Goal: Task Accomplishment & Management: Use online tool/utility

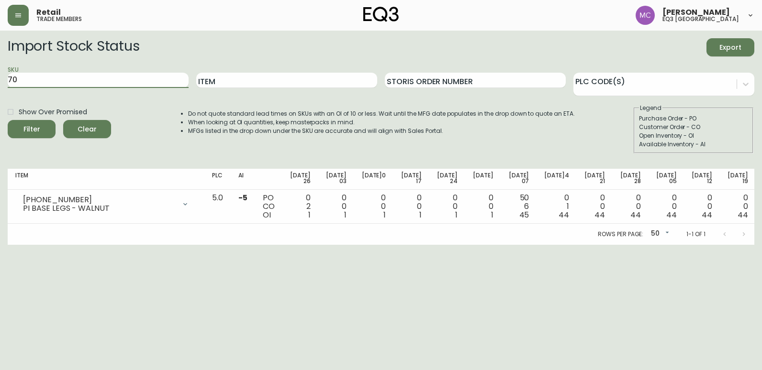
type input "7"
click at [8, 120] on button "Filter" at bounding box center [32, 129] width 48 height 18
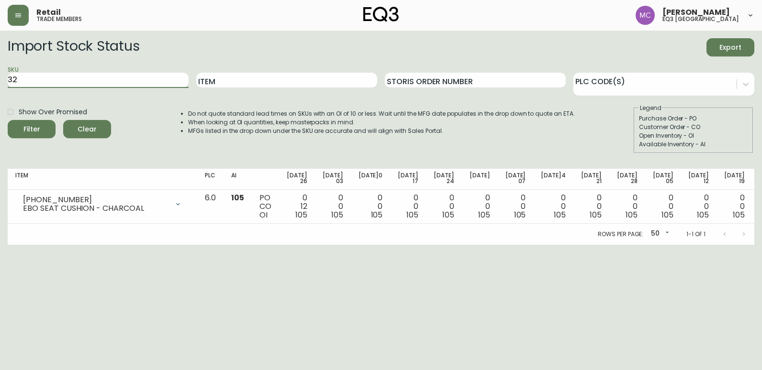
type input "3"
click at [8, 120] on button "Filter" at bounding box center [32, 129] width 48 height 18
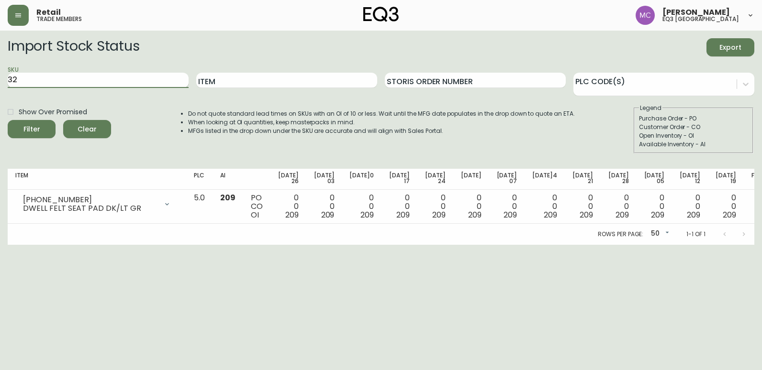
type input "3"
click at [222, 85] on input "Item" at bounding box center [286, 80] width 181 height 15
type input "[PERSON_NAME]"
click at [8, 120] on button "Filter" at bounding box center [32, 129] width 48 height 18
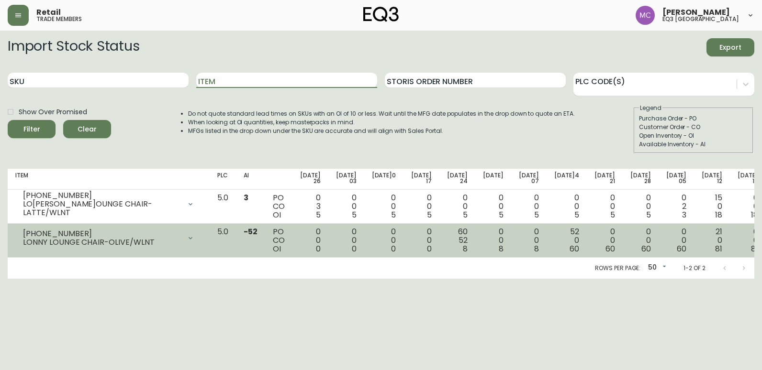
click at [194, 238] on icon at bounding box center [191, 238] width 8 height 8
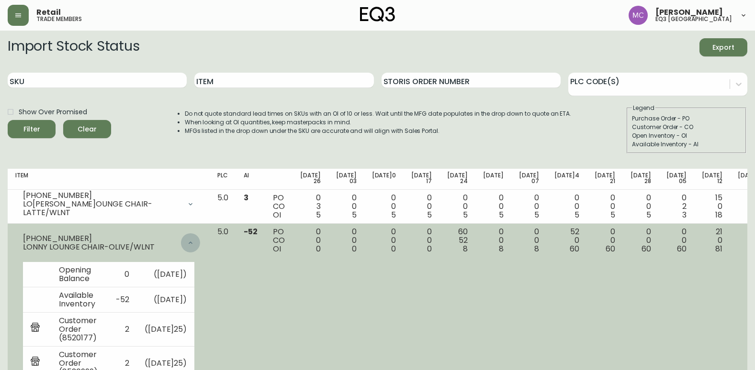
click at [194, 240] on icon at bounding box center [191, 243] width 8 height 8
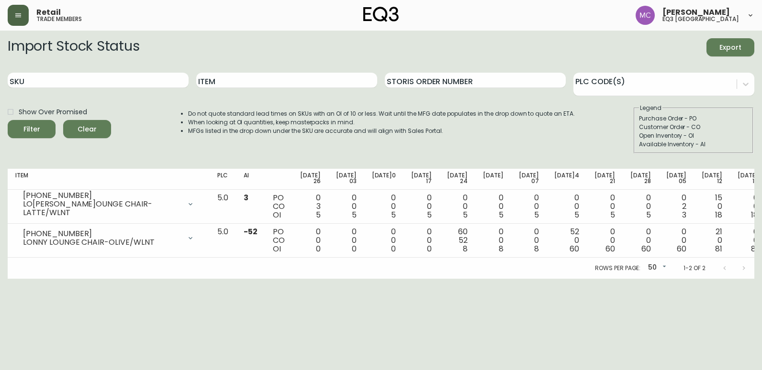
click at [23, 11] on button "button" at bounding box center [18, 15] width 21 height 21
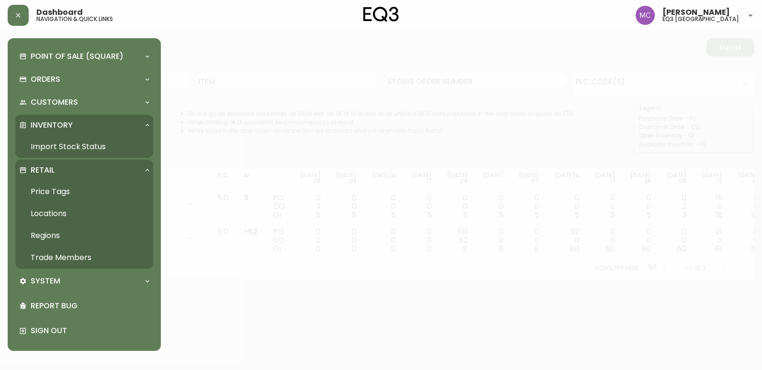
click at [63, 256] on link "Trade Members" at bounding box center [84, 258] width 138 height 22
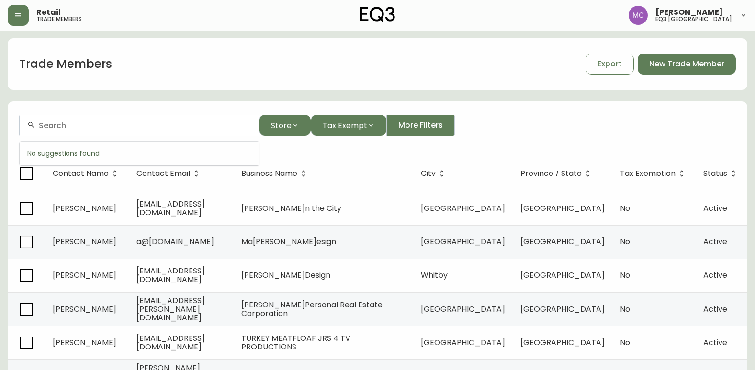
click at [141, 121] on input "text" at bounding box center [145, 125] width 212 height 9
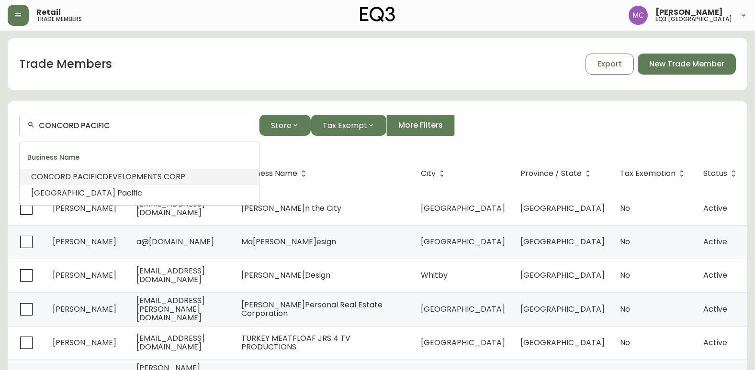
click at [149, 174] on span "DEVELOPMENTS CORP" at bounding box center [143, 176] width 83 height 11
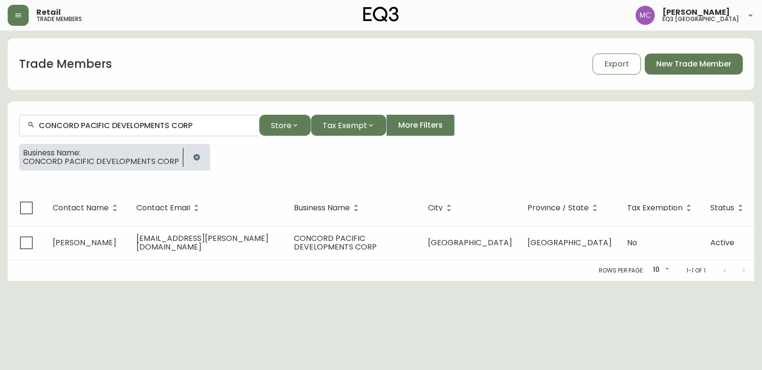
type input "CONCORD PACIFIC DEVELOPMENTS CORP"
click at [193, 156] on icon "button" at bounding box center [196, 157] width 6 height 6
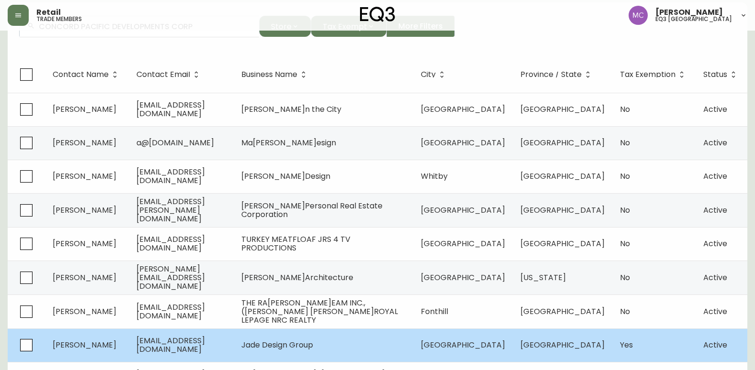
scroll to position [178, 0]
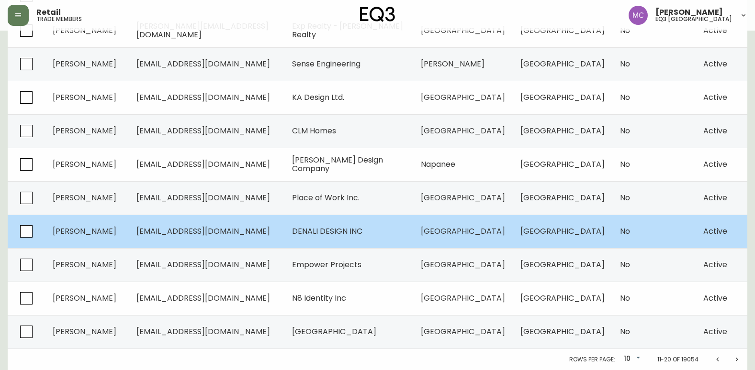
scroll to position [34, 0]
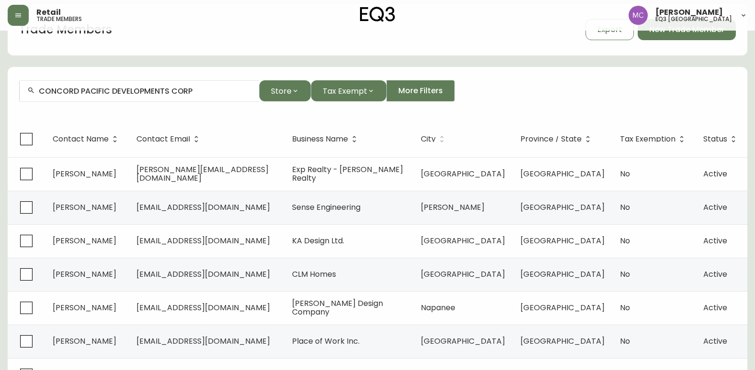
click at [446, 139] on icon at bounding box center [441, 139] width 9 height 9
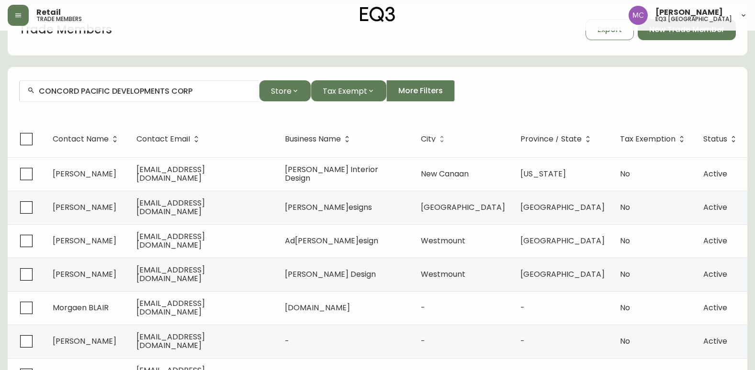
click at [445, 142] on icon at bounding box center [441, 139] width 9 height 9
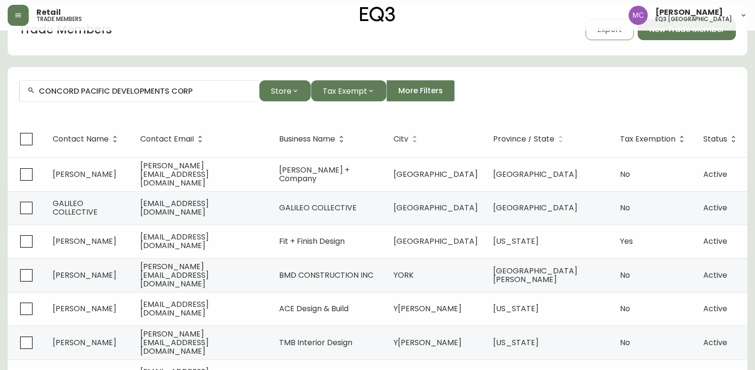
click at [554, 140] on span "Province / State" at bounding box center [523, 139] width 61 height 6
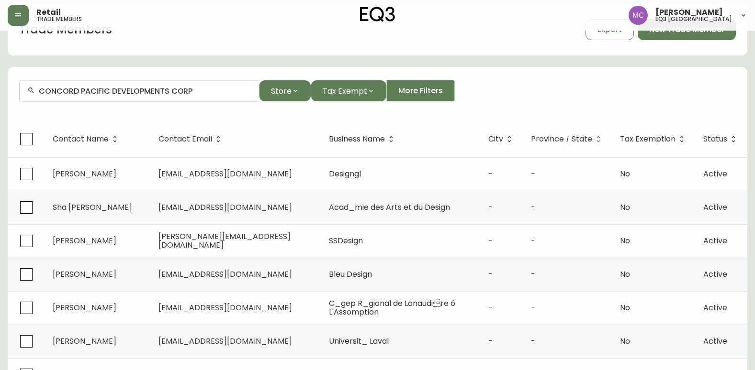
click at [595, 139] on icon at bounding box center [598, 139] width 9 height 9
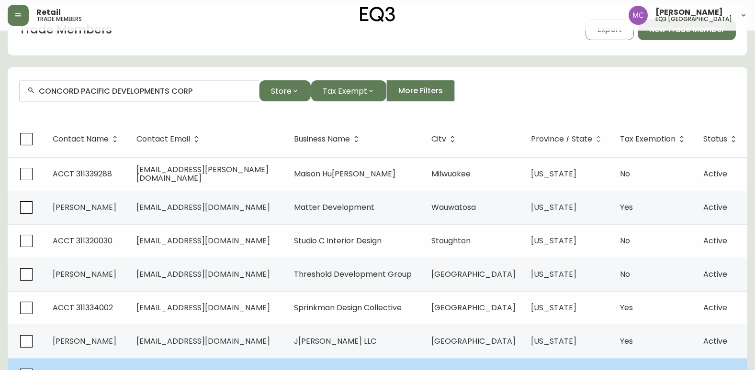
scroll to position [178, 0]
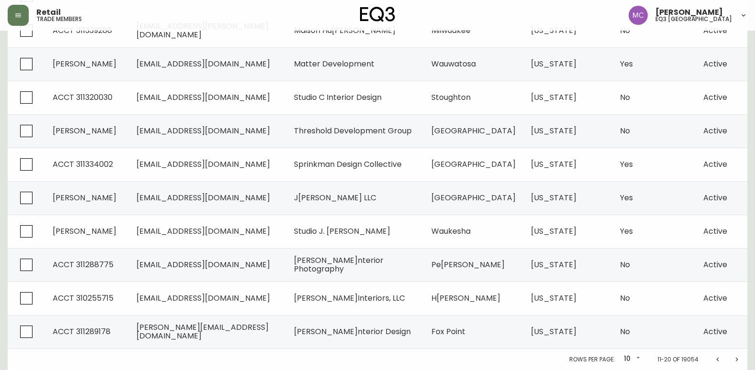
click at [718, 360] on icon "Previous page" at bounding box center [717, 360] width 8 height 8
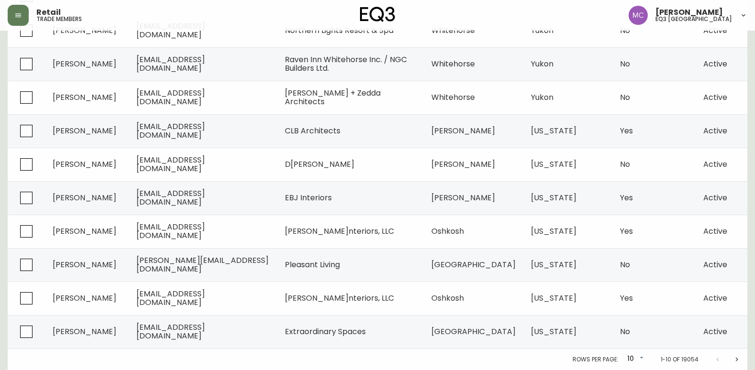
click at [718, 360] on div at bounding box center [727, 359] width 38 height 19
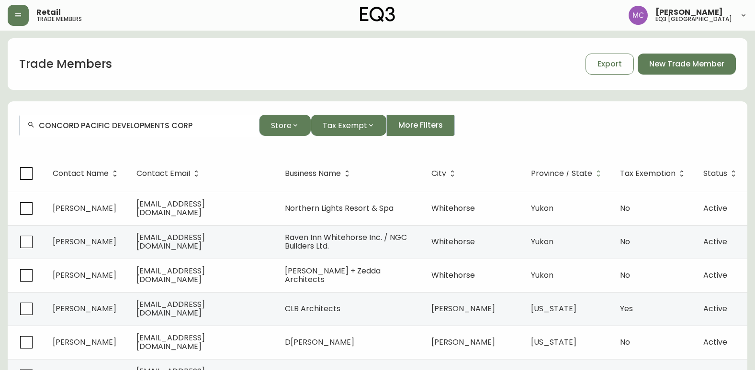
click at [216, 130] on div "CONCORD PACIFIC DEVELOPMENTS CORP" at bounding box center [139, 126] width 239 height 22
click at [297, 129] on button "Store" at bounding box center [285, 125] width 52 height 21
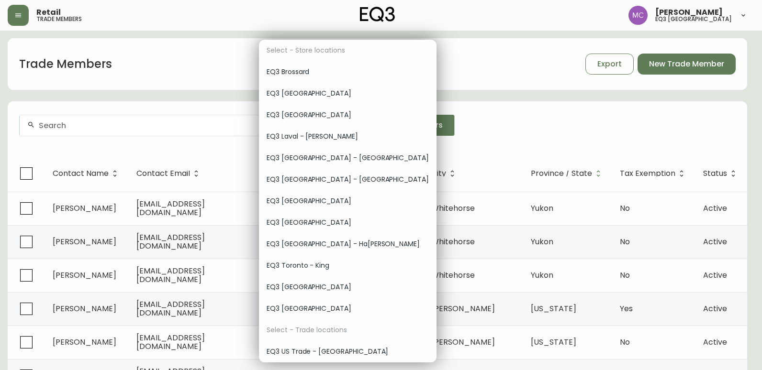
click at [294, 290] on span "EQ3 [GEOGRAPHIC_DATA]" at bounding box center [348, 287] width 162 height 10
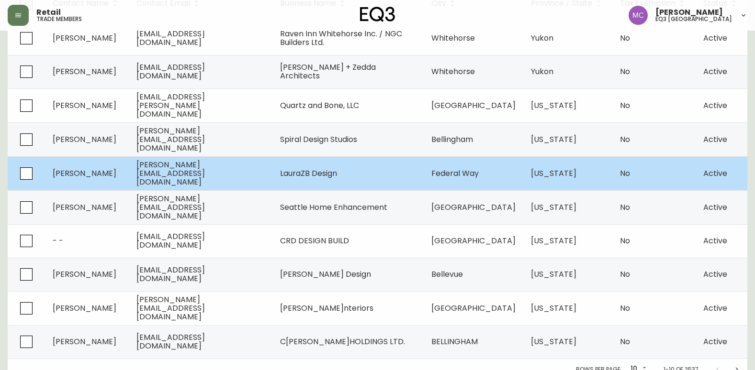
scroll to position [212, 0]
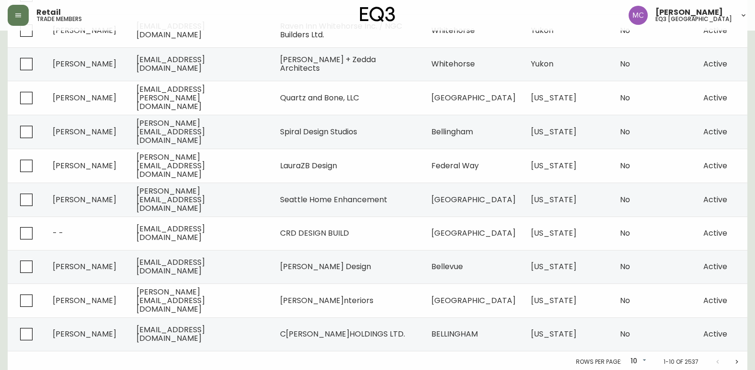
click at [737, 360] on icon "Next page" at bounding box center [736, 362] width 2 height 4
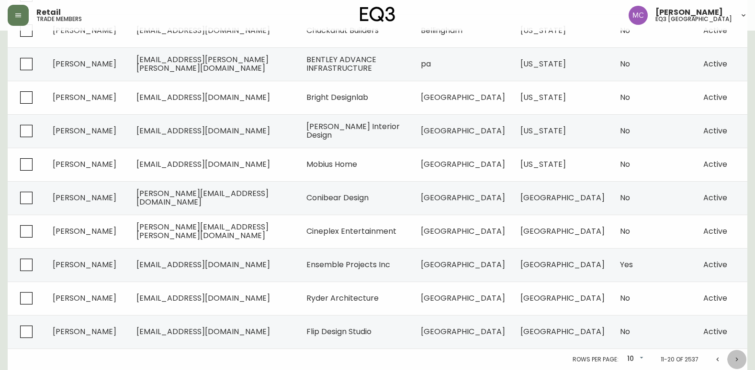
click at [737, 359] on icon "Next page" at bounding box center [736, 359] width 2 height 4
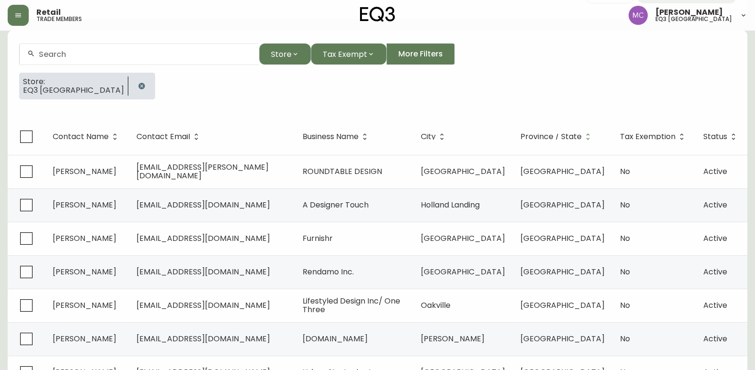
scroll to position [212, 0]
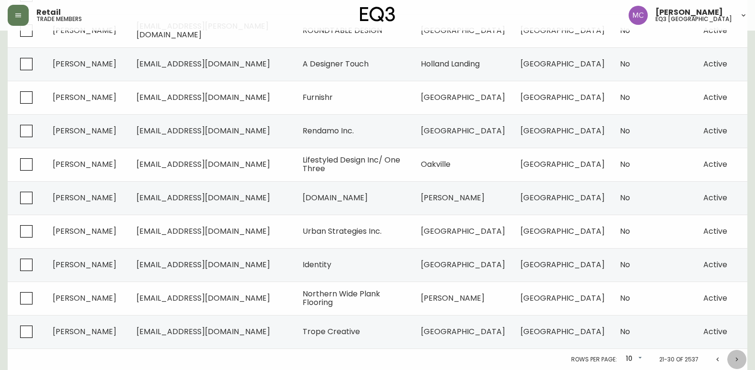
click at [737, 358] on icon "Next page" at bounding box center [737, 360] width 8 height 8
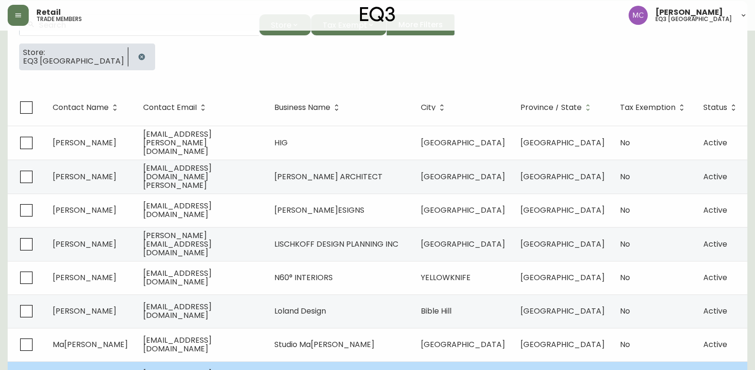
scroll to position [212, 0]
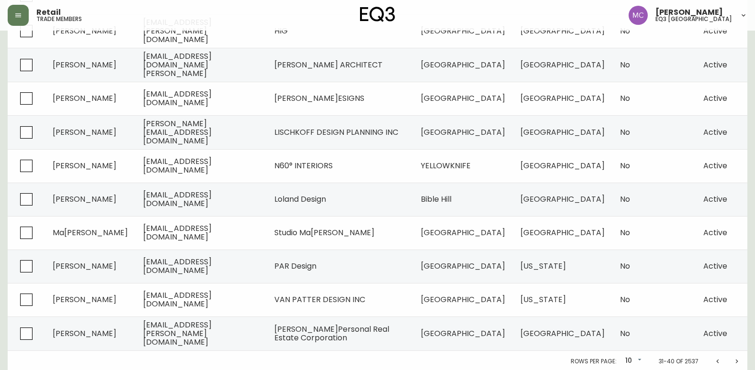
click at [736, 360] on icon "Next page" at bounding box center [737, 362] width 8 height 8
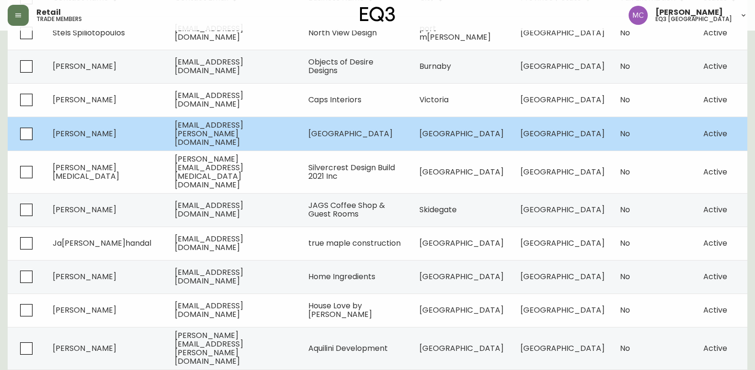
scroll to position [212, 0]
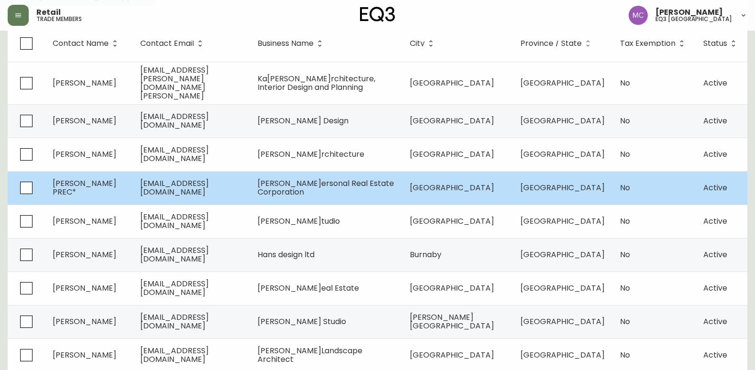
scroll to position [212, 0]
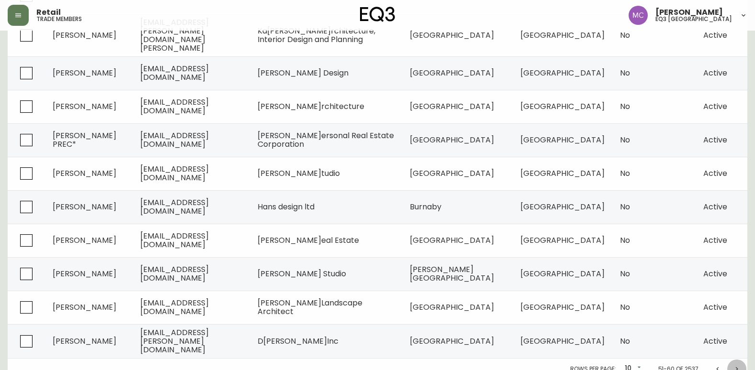
click at [736, 367] on icon "Next page" at bounding box center [736, 369] width 2 height 4
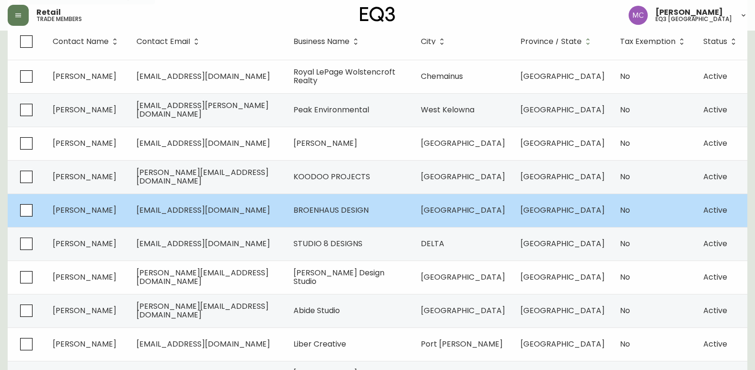
scroll to position [212, 0]
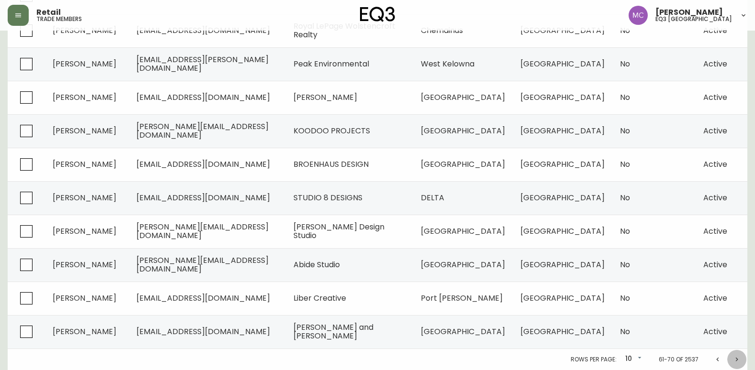
click at [737, 357] on icon "Next page" at bounding box center [737, 360] width 8 height 8
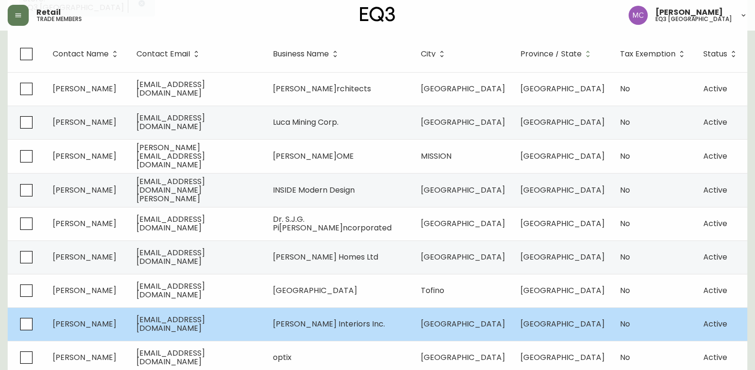
scroll to position [212, 0]
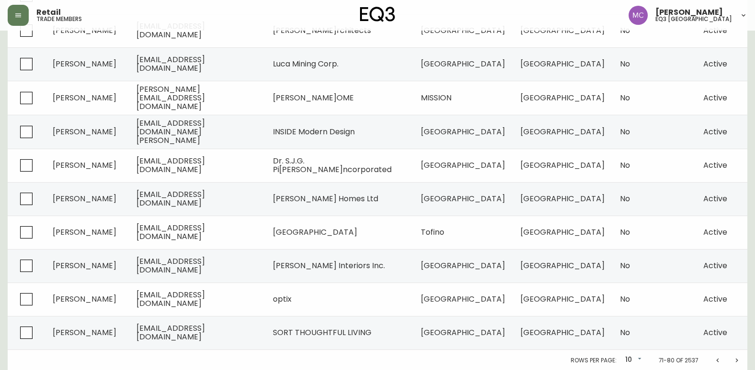
click at [737, 357] on icon "Next page" at bounding box center [737, 361] width 8 height 8
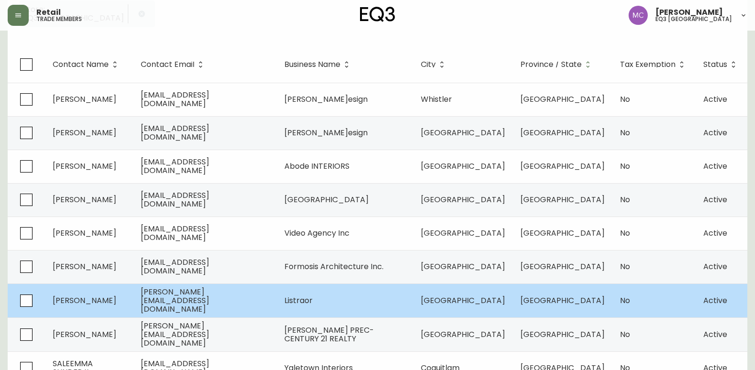
scroll to position [212, 0]
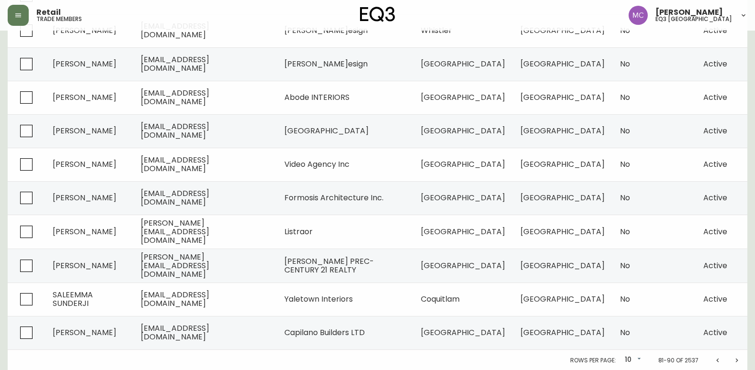
click at [736, 359] on icon "Next page" at bounding box center [737, 361] width 8 height 8
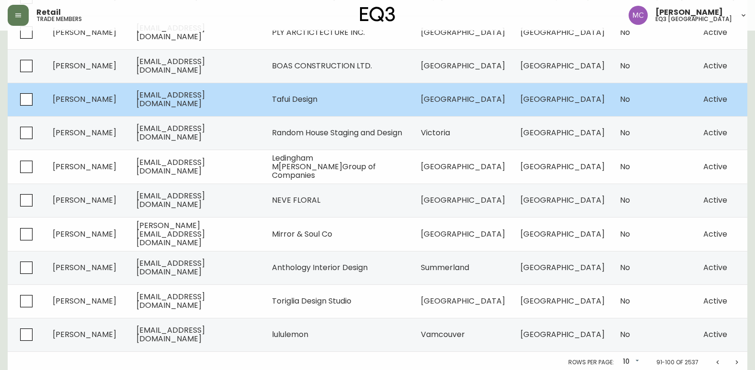
scroll to position [212, 0]
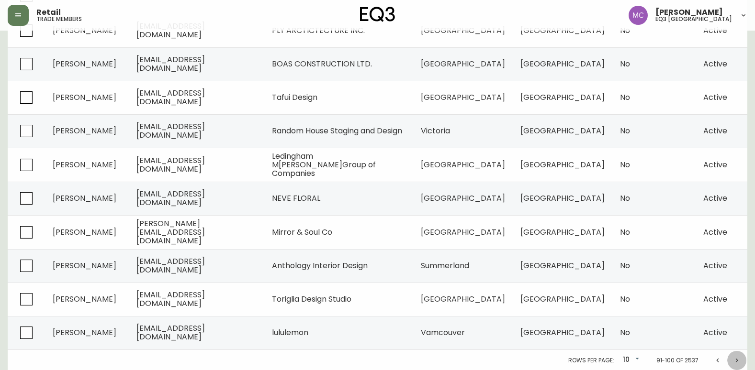
click at [736, 359] on icon "Next page" at bounding box center [737, 361] width 8 height 8
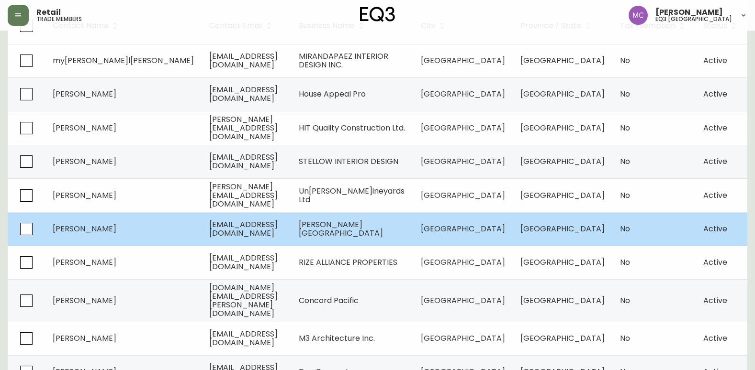
scroll to position [212, 0]
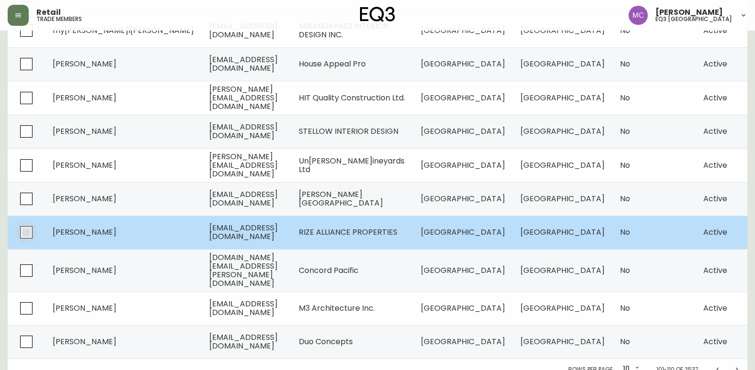
click at [22, 232] on input "checkbox" at bounding box center [26, 233] width 22 height 22
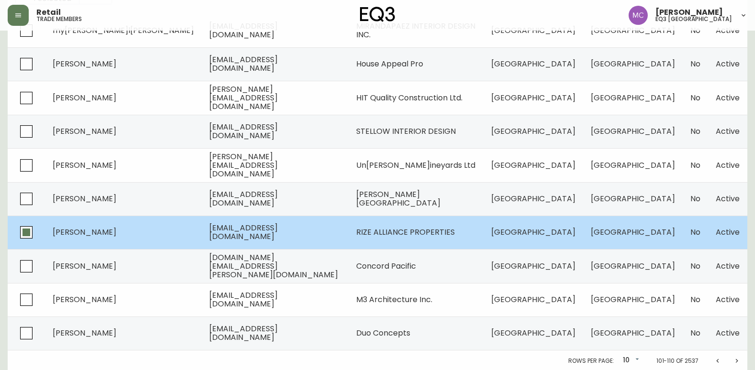
click at [25, 232] on input "checkbox" at bounding box center [26, 233] width 22 height 22
checkbox input "false"
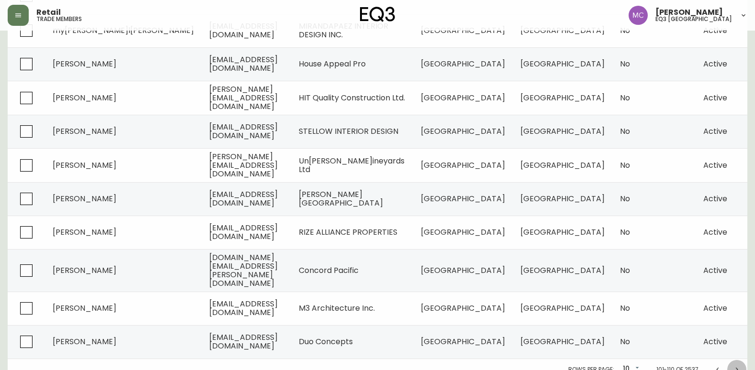
click at [736, 366] on icon "Next page" at bounding box center [737, 370] width 8 height 8
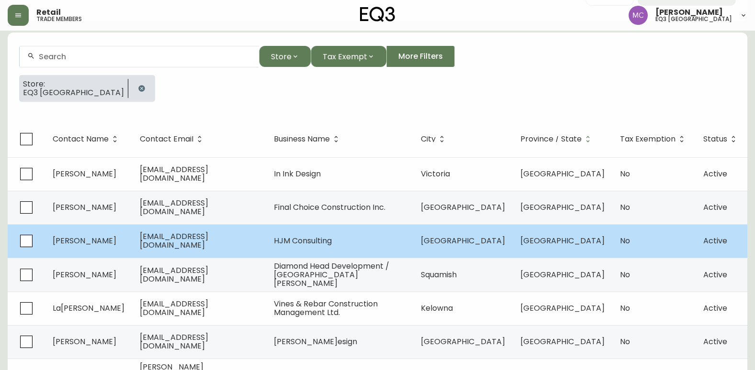
scroll to position [212, 0]
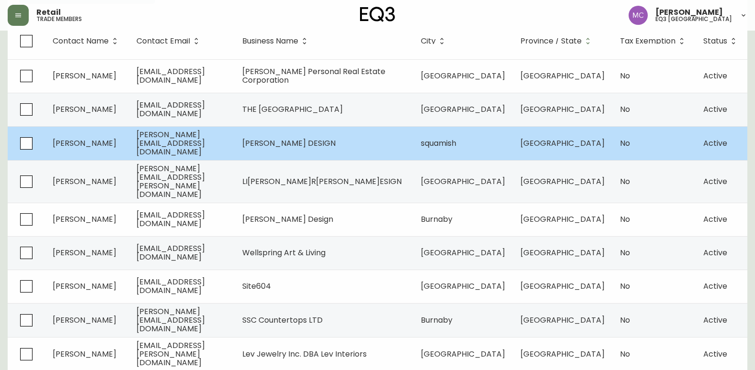
scroll to position [212, 0]
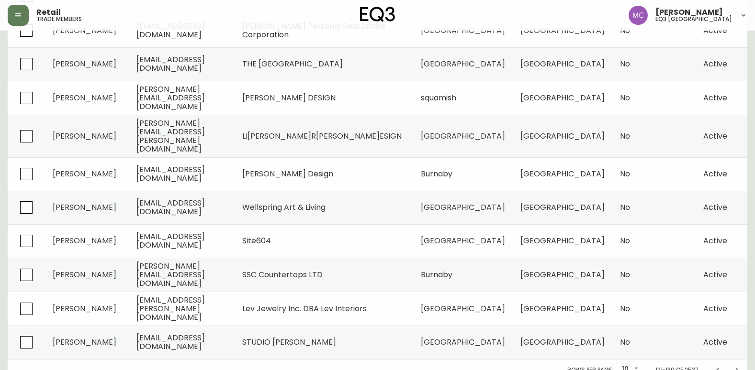
click at [736, 367] on icon "Next page" at bounding box center [737, 371] width 8 height 8
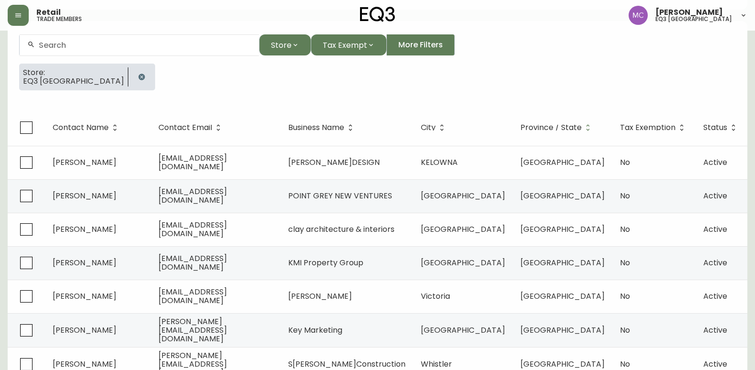
scroll to position [212, 0]
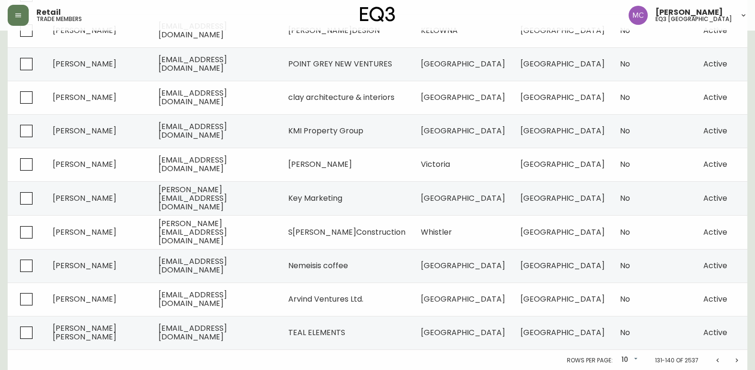
click at [736, 360] on icon "Next page" at bounding box center [737, 361] width 8 height 8
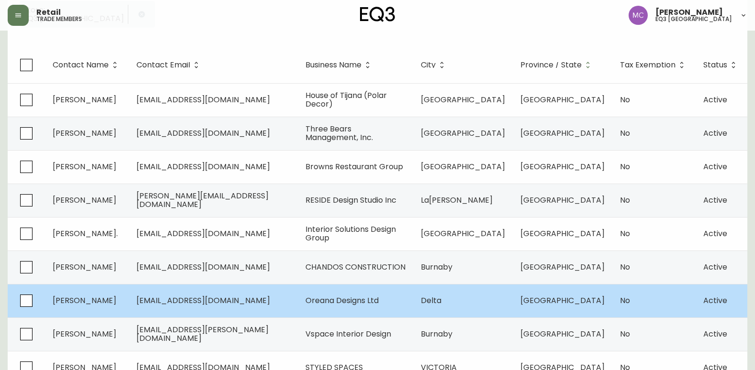
scroll to position [212, 0]
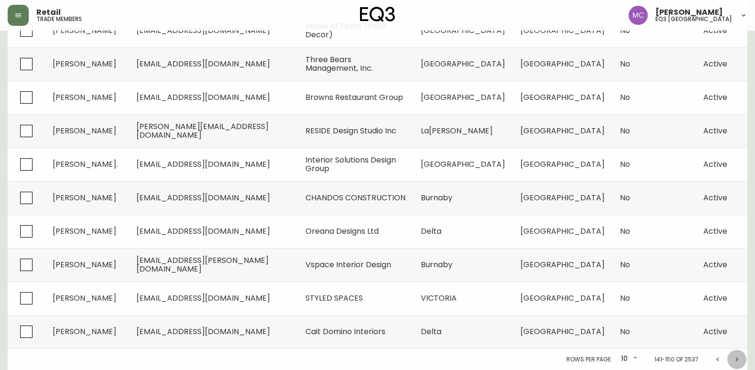
click at [737, 358] on icon "Next page" at bounding box center [737, 360] width 8 height 8
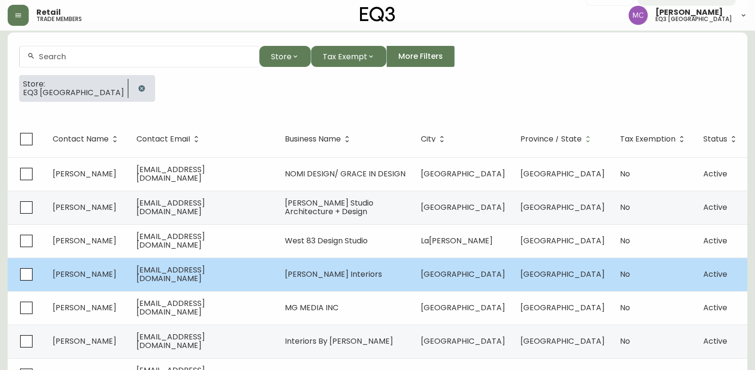
scroll to position [212, 0]
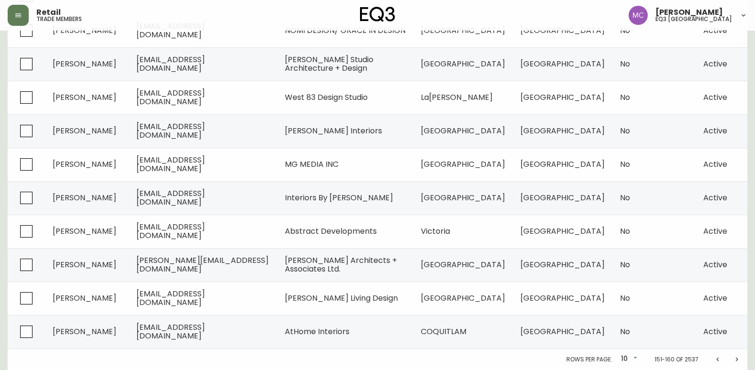
click at [735, 359] on icon "Next page" at bounding box center [737, 360] width 8 height 8
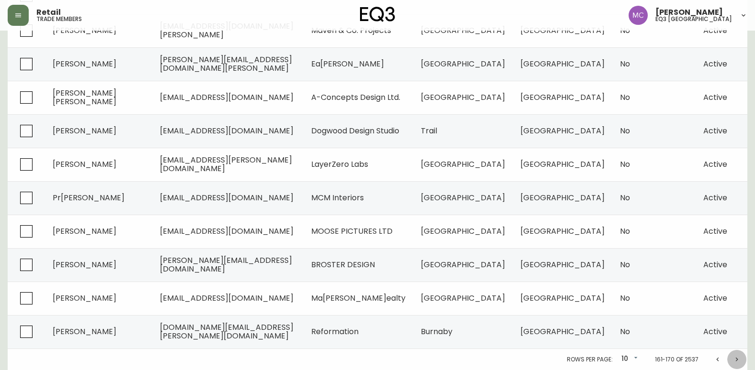
click at [737, 359] on icon "Next page" at bounding box center [737, 360] width 8 height 8
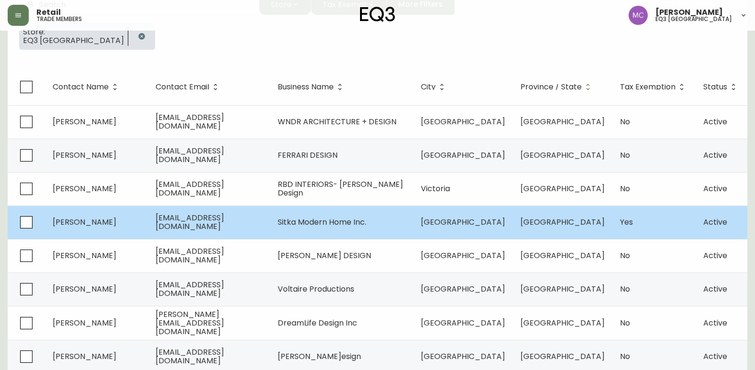
scroll to position [212, 0]
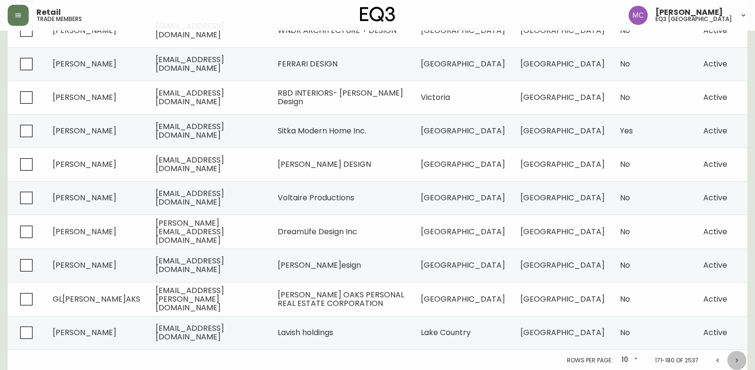
click at [737, 357] on icon "Next page" at bounding box center [737, 361] width 8 height 8
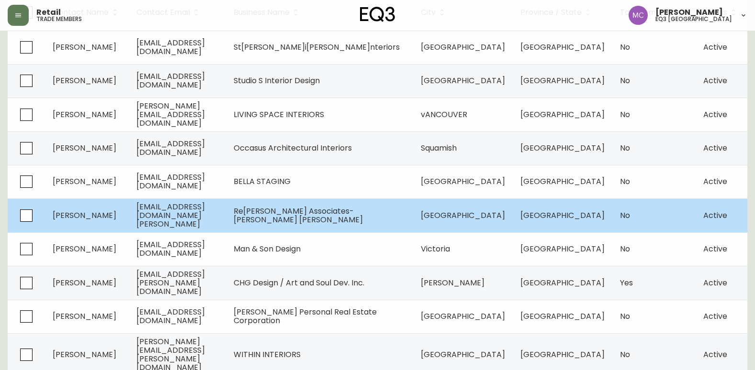
scroll to position [212, 0]
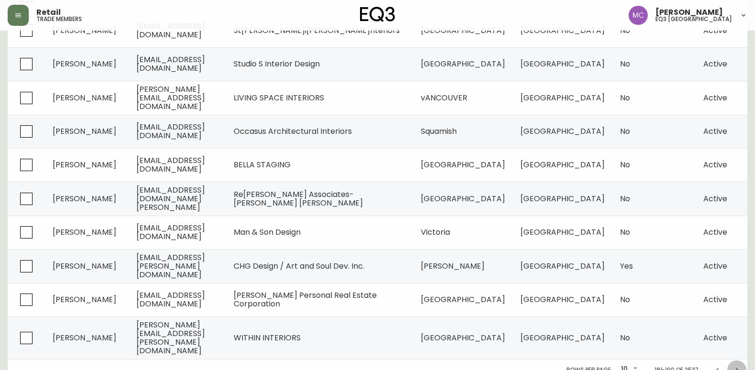
click at [737, 368] on icon "Next page" at bounding box center [736, 370] width 2 height 4
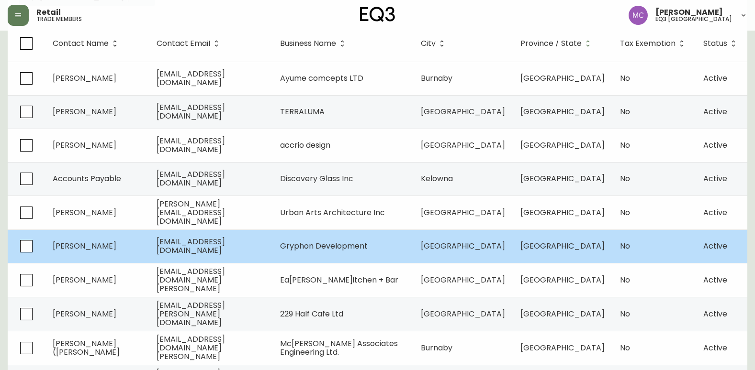
scroll to position [212, 0]
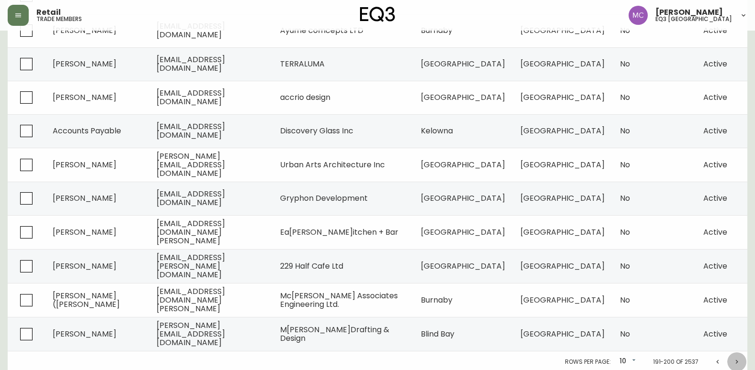
click at [736, 360] on icon "Next page" at bounding box center [736, 362] width 2 height 4
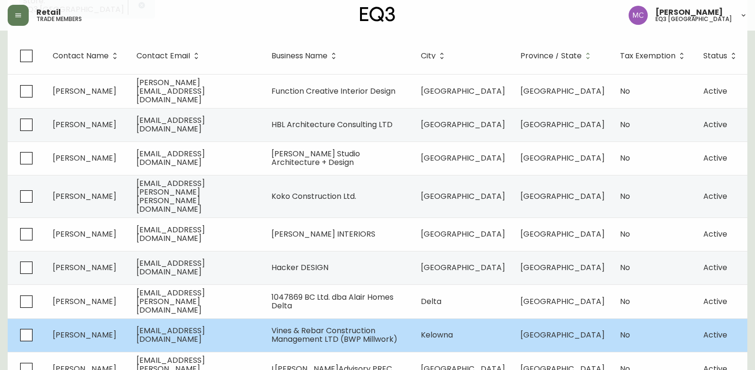
scroll to position [212, 0]
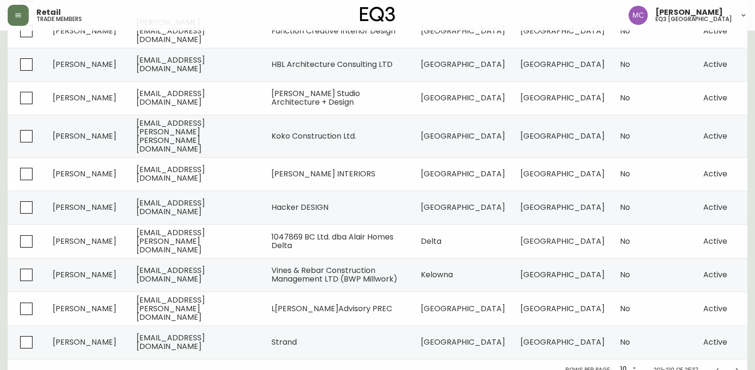
click at [737, 367] on icon "Next page" at bounding box center [737, 371] width 8 height 8
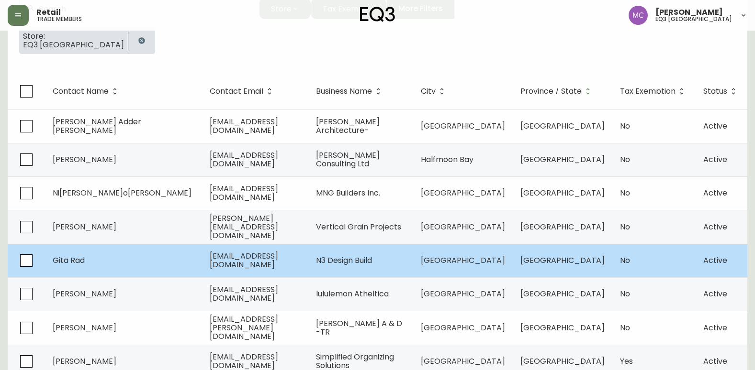
scroll to position [212, 0]
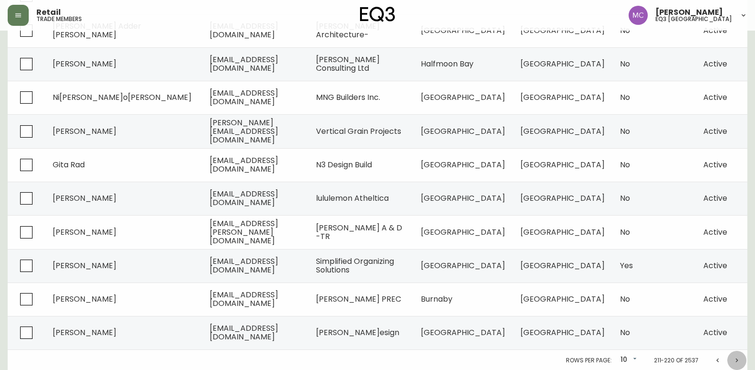
click at [737, 358] on icon "Next page" at bounding box center [737, 361] width 8 height 8
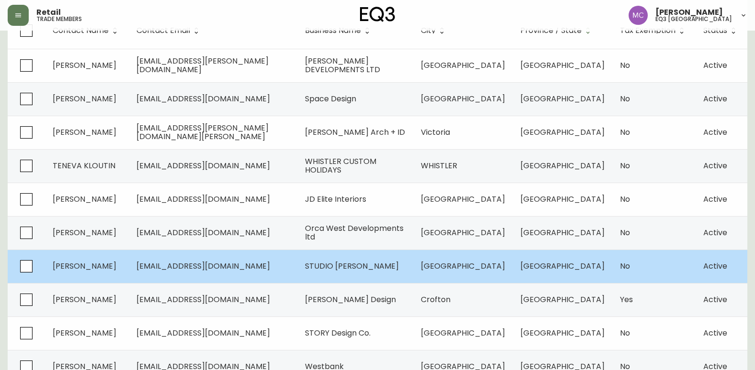
scroll to position [212, 0]
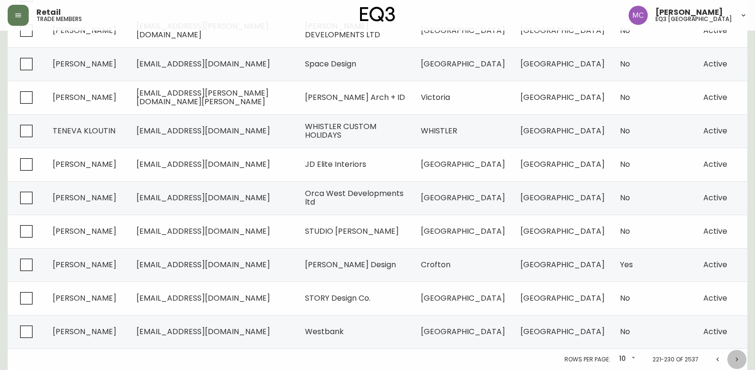
click at [736, 359] on icon "Next page" at bounding box center [737, 360] width 8 height 8
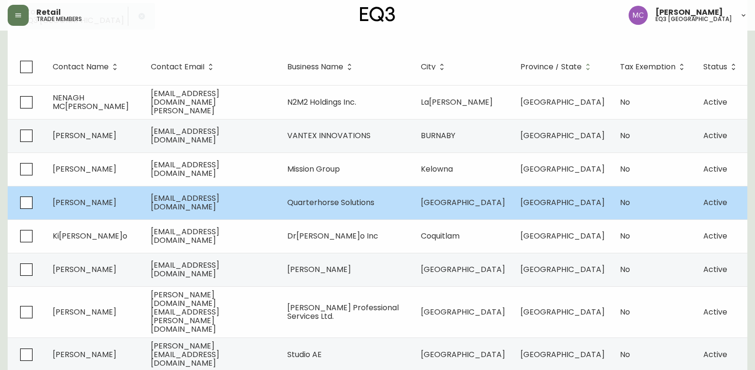
scroll to position [212, 0]
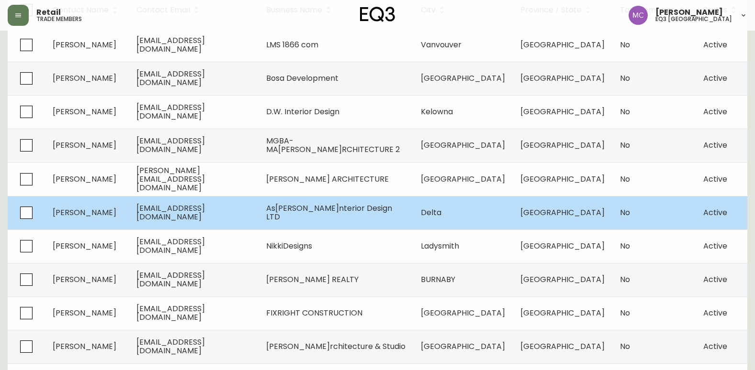
scroll to position [212, 0]
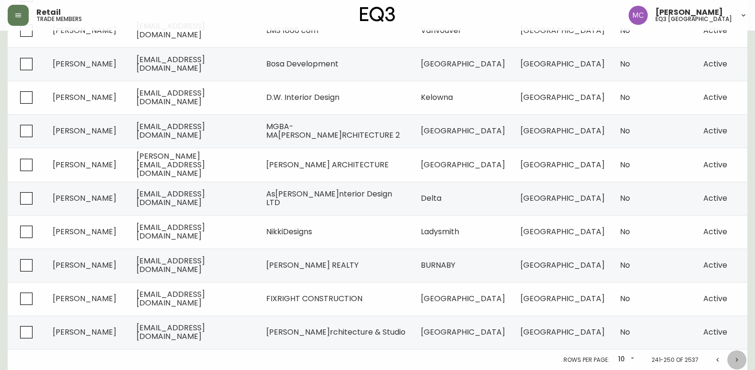
click at [736, 359] on icon "Next page" at bounding box center [737, 360] width 8 height 8
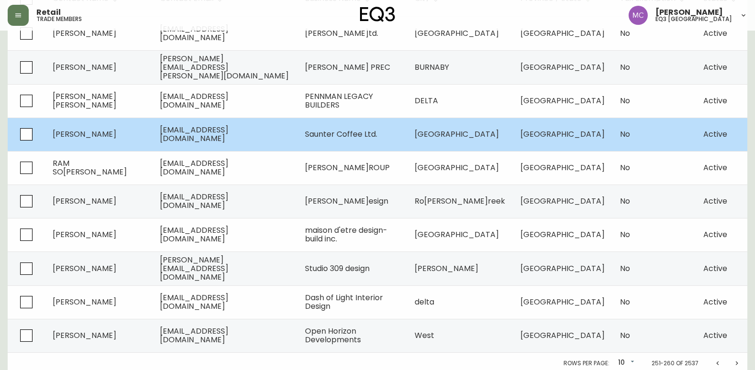
scroll to position [212, 0]
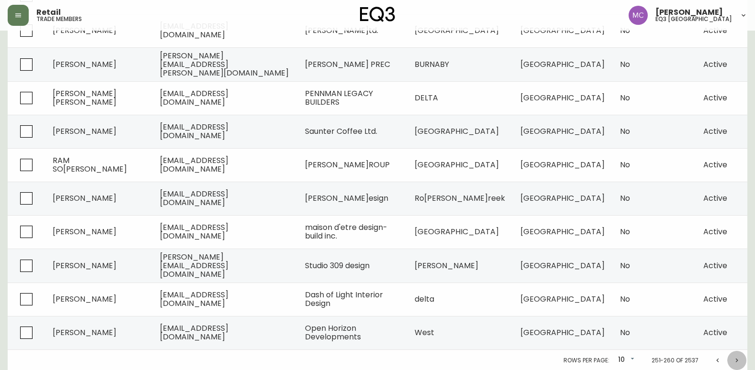
click at [735, 359] on icon "Next page" at bounding box center [737, 361] width 8 height 8
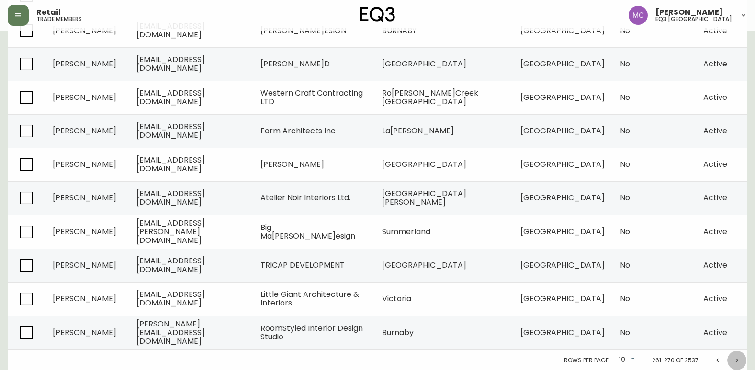
click at [737, 359] on icon "Next page" at bounding box center [736, 360] width 2 height 4
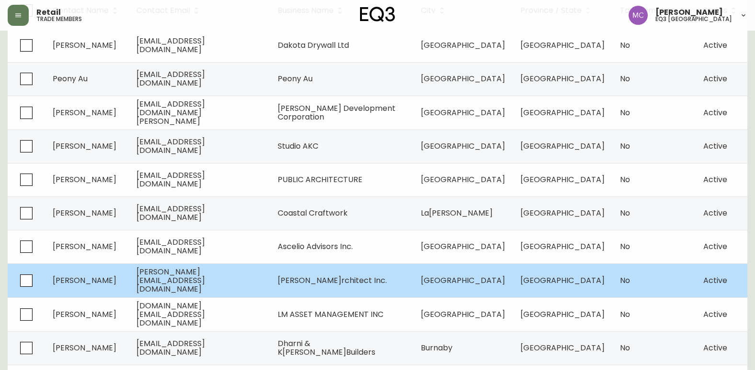
scroll to position [212, 0]
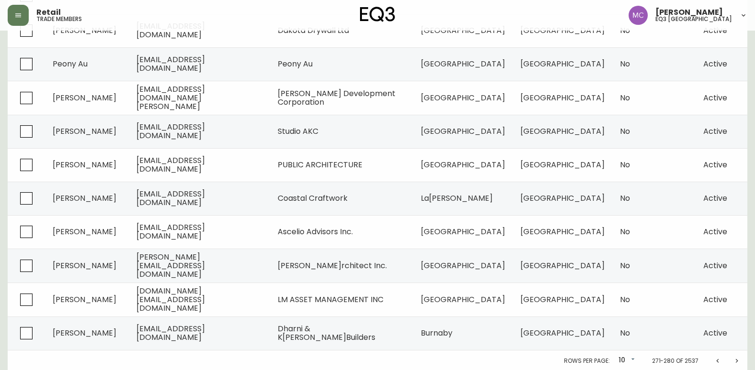
click at [736, 359] on icon "Next page" at bounding box center [737, 361] width 8 height 8
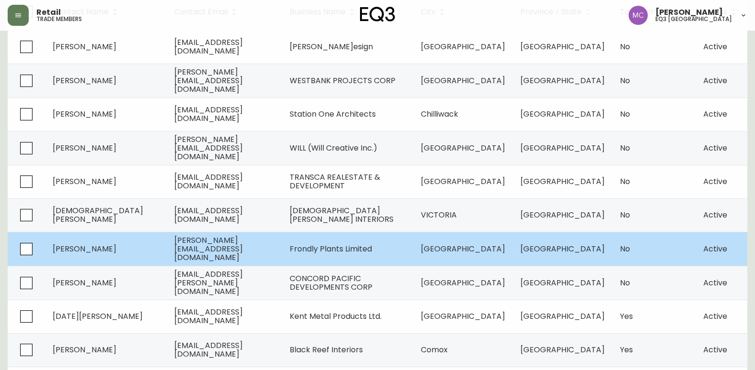
scroll to position [212, 0]
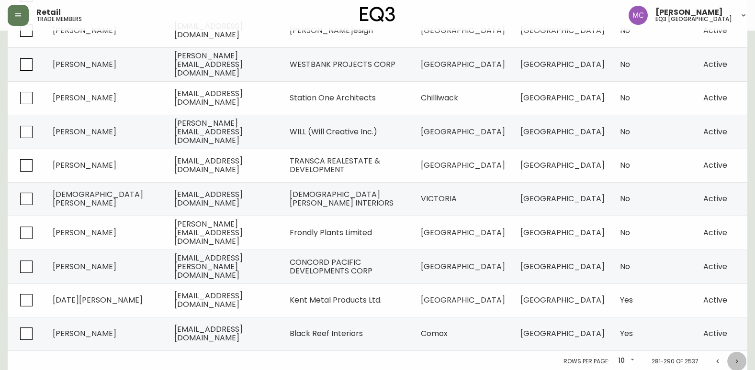
click at [736, 358] on icon "Next page" at bounding box center [737, 362] width 8 height 8
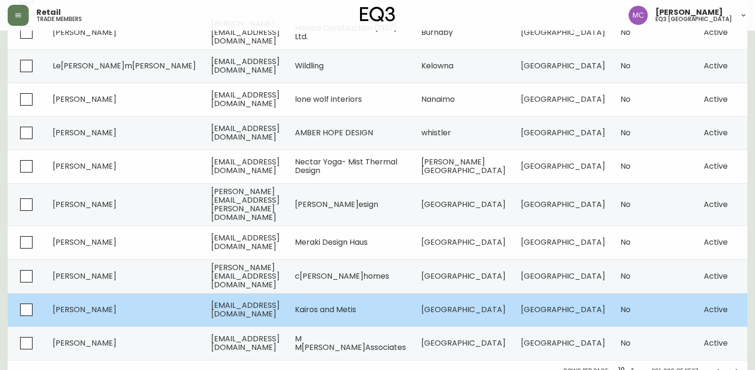
scroll to position [212, 0]
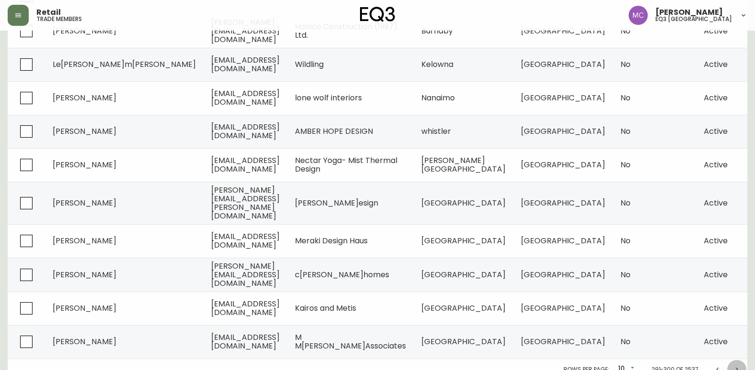
click at [737, 366] on icon "Next page" at bounding box center [737, 370] width 8 height 8
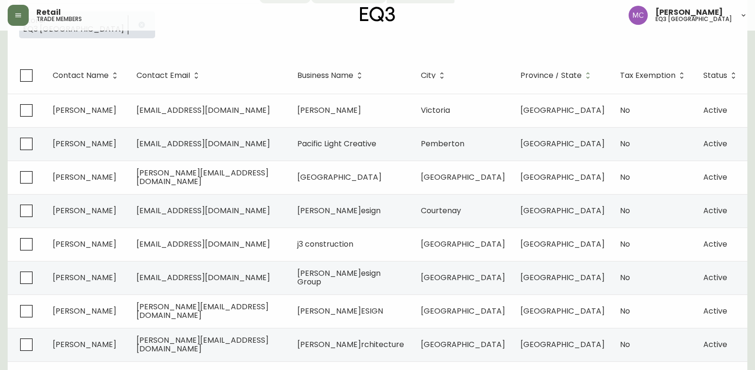
scroll to position [212, 0]
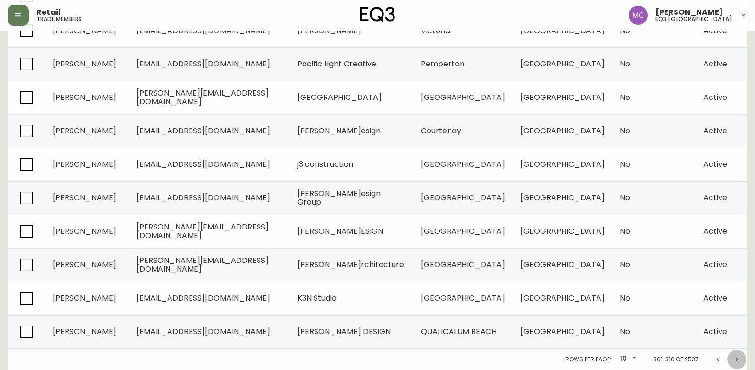
click at [736, 359] on icon "Next page" at bounding box center [737, 360] width 8 height 8
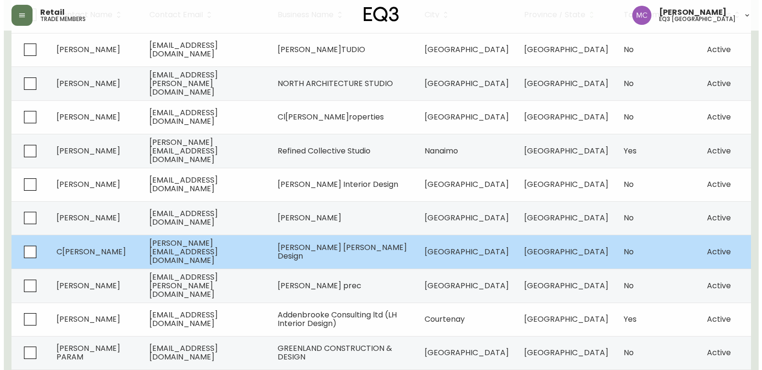
scroll to position [212, 0]
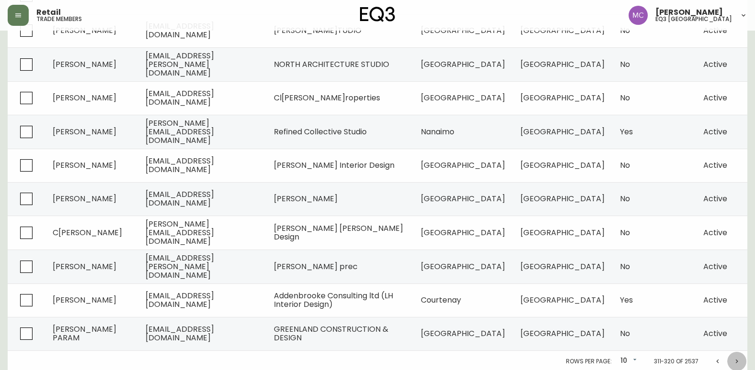
click at [736, 359] on icon "Next page" at bounding box center [737, 362] width 8 height 8
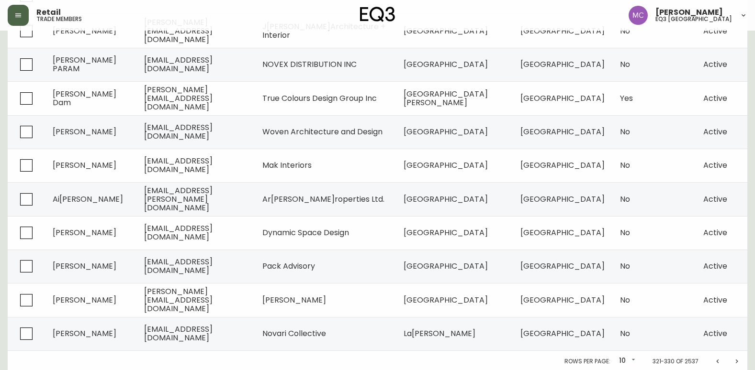
click at [17, 15] on icon "button" at bounding box center [18, 15] width 8 height 8
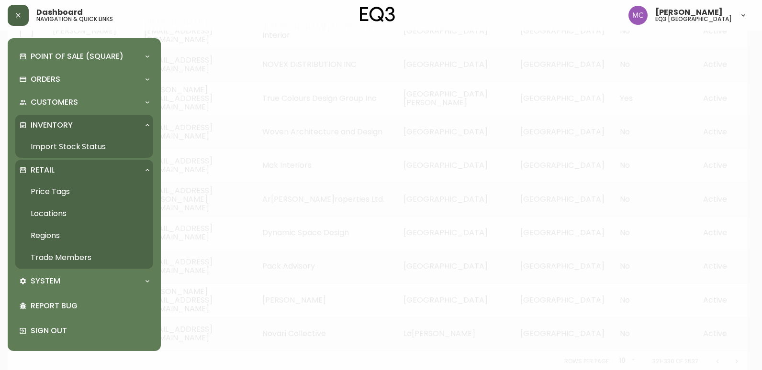
click at [63, 122] on p "Inventory" at bounding box center [52, 125] width 42 height 11
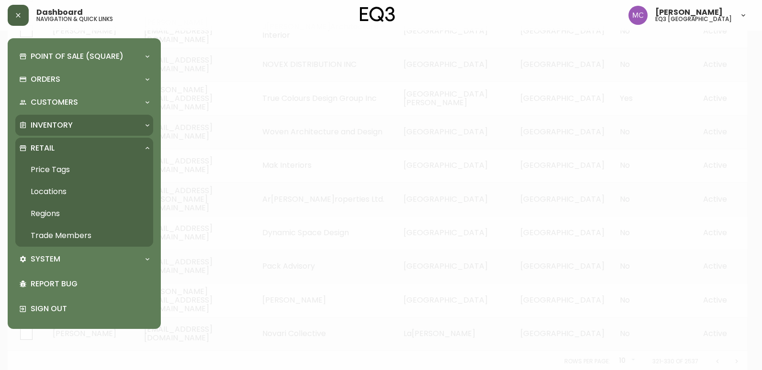
click at [63, 122] on p "Inventory" at bounding box center [52, 125] width 42 height 11
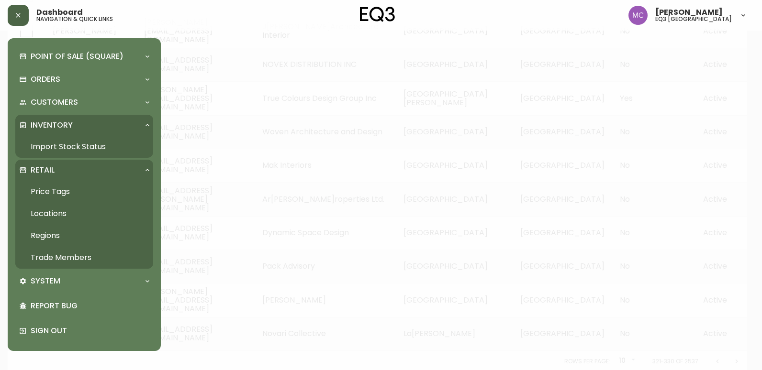
click at [68, 144] on link "Import Stock Status" at bounding box center [84, 147] width 138 height 22
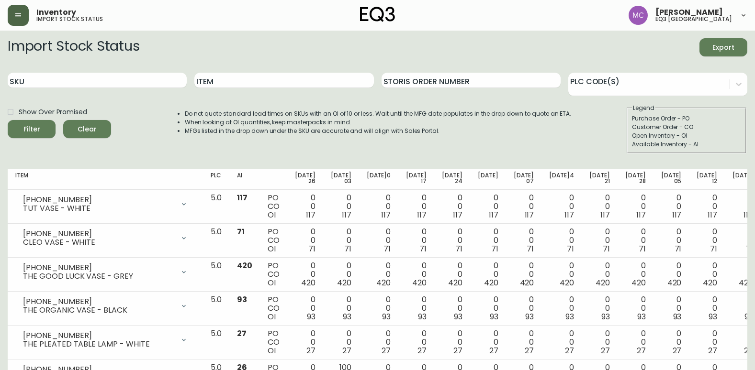
click at [359, 14] on div "Inventory import stock status [PERSON_NAME] eq3 [GEOGRAPHIC_DATA]" at bounding box center [377, 15] width 739 height 31
click at [86, 78] on input "SKU" at bounding box center [97, 80] width 179 height 15
paste input "3020-845-15-A"
click at [8, 120] on button "Filter" at bounding box center [32, 129] width 48 height 18
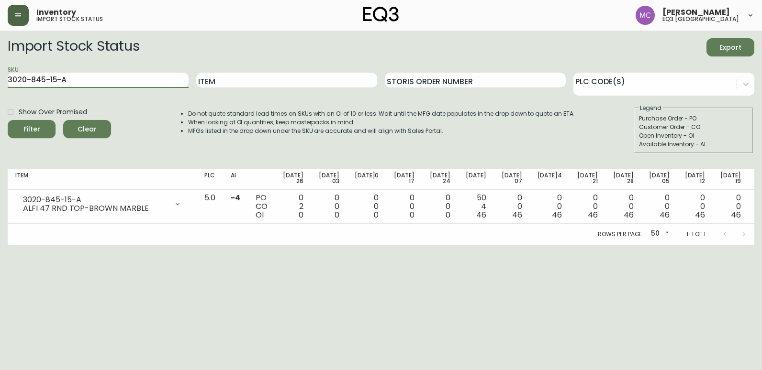
drag, startPoint x: 97, startPoint y: 84, endPoint x: 0, endPoint y: 84, distance: 96.7
click at [0, 80] on html "Inventory import stock status [PERSON_NAME]q3 [GEOGRAPHIC_DATA] Import Stock St…" at bounding box center [381, 122] width 762 height 245
paste input "50-13"
type input "[PHONE_NUMBER]"
click at [8, 120] on button "Filter" at bounding box center [32, 129] width 48 height 18
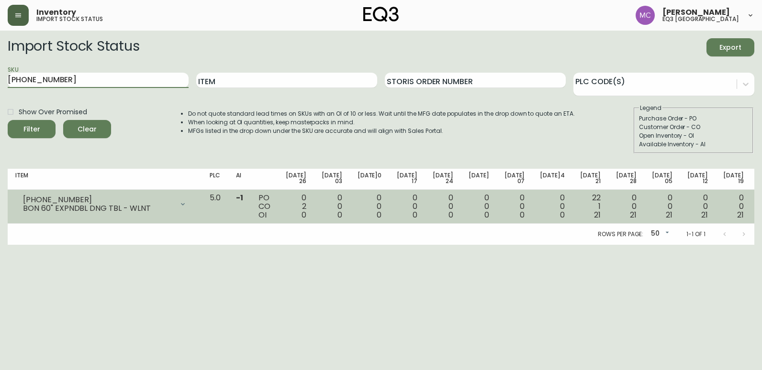
click at [192, 206] on div at bounding box center [182, 204] width 19 height 19
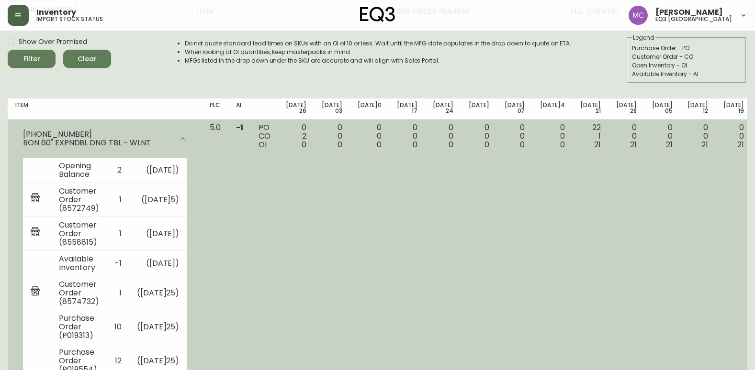
scroll to position [129, 0]
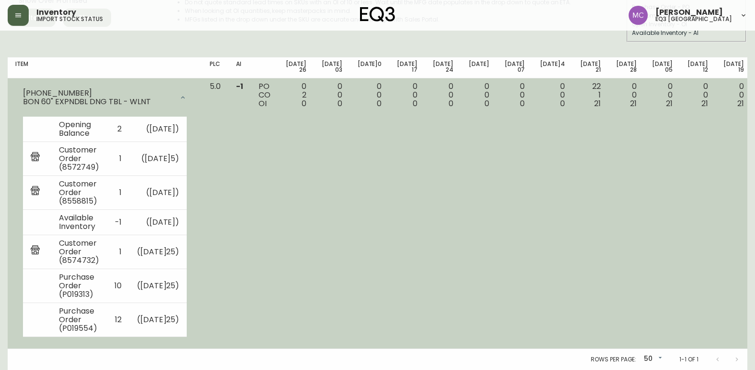
click at [194, 82] on div "[PHONE_NUMBER] BON 60" EXPNDBL DNG TBL - WLNT" at bounding box center [104, 97] width 179 height 31
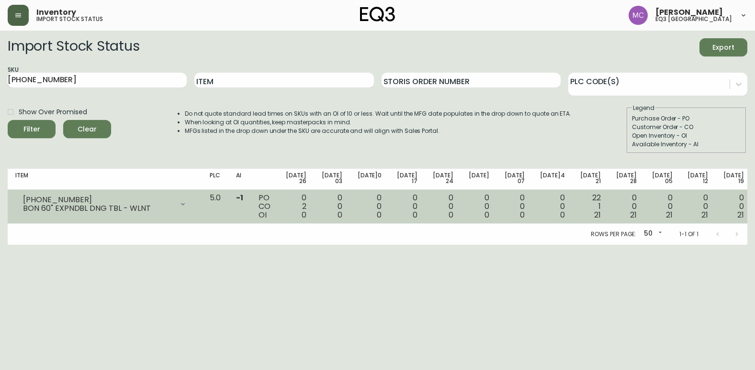
scroll to position [0, 0]
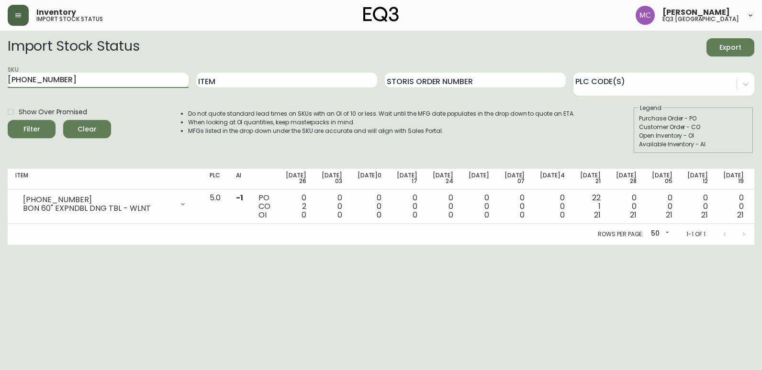
drag, startPoint x: 79, startPoint y: 80, endPoint x: -2, endPoint y: 82, distance: 81.4
click at [0, 82] on html "Inventory import stock status [PERSON_NAME] eq3 [GEOGRAPHIC_DATA] Import Stock …" at bounding box center [381, 122] width 762 height 245
click at [234, 83] on input "Item" at bounding box center [286, 80] width 181 height 15
type input "VERRE"
click at [8, 120] on button "Filter" at bounding box center [32, 129] width 48 height 18
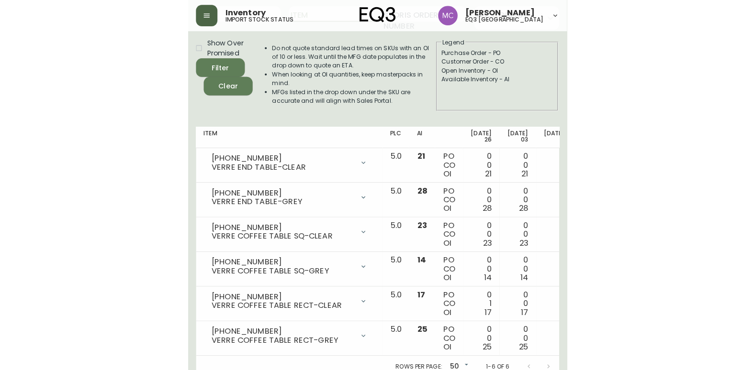
scroll to position [44, 0]
